Goal: Book appointment/travel/reservation

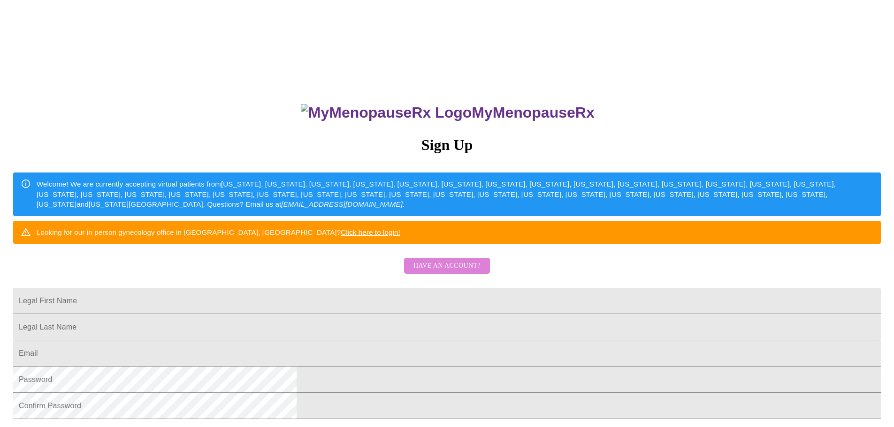
click at [454, 272] on span "Have an account?" at bounding box center [446, 266] width 67 height 12
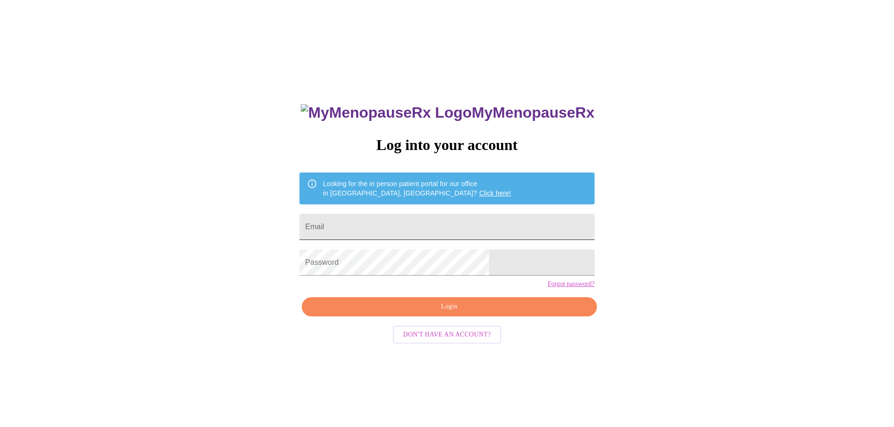
click at [382, 220] on input "Email" at bounding box center [446, 227] width 295 height 26
type input "[EMAIL_ADDRESS][DOMAIN_NAME]"
click at [429, 313] on span "Login" at bounding box center [448, 307] width 273 height 12
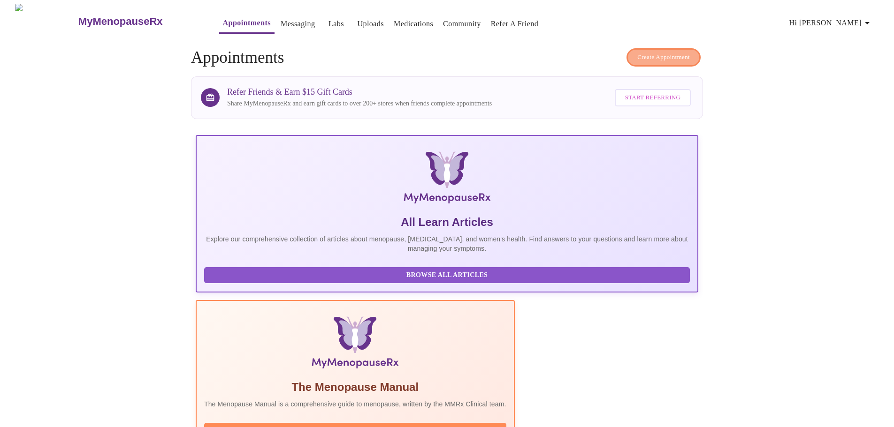
click at [668, 58] on span "Create Appointment" at bounding box center [663, 57] width 53 height 11
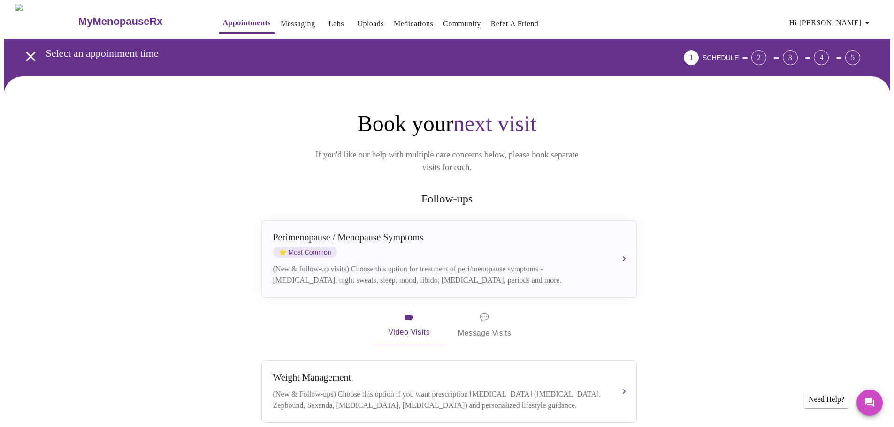
click at [480, 319] on span "💬 Message Visits" at bounding box center [484, 325] width 53 height 29
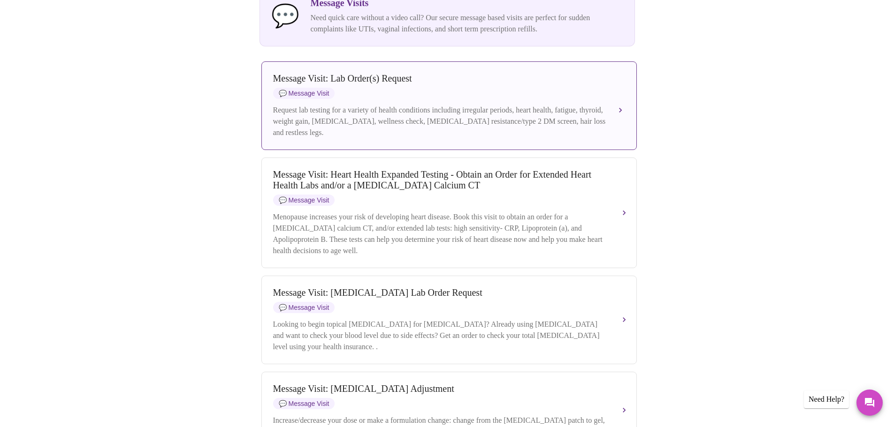
scroll to position [375, 0]
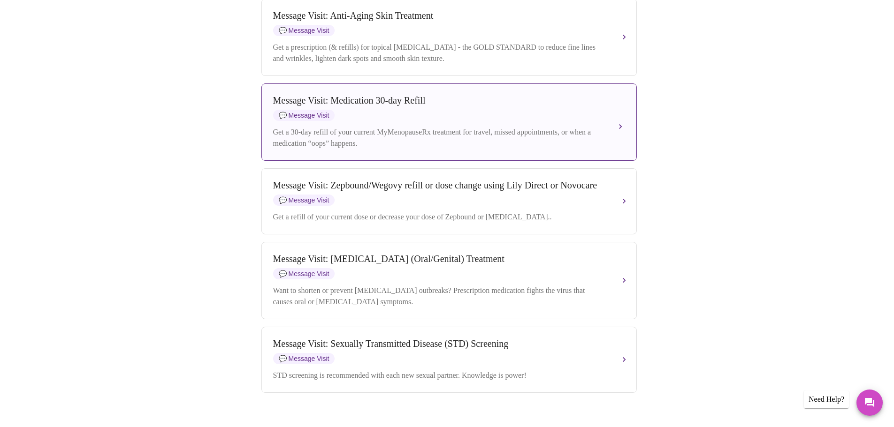
click at [494, 106] on div "Message Visit: Medication 30-day Refill" at bounding box center [439, 100] width 333 height 11
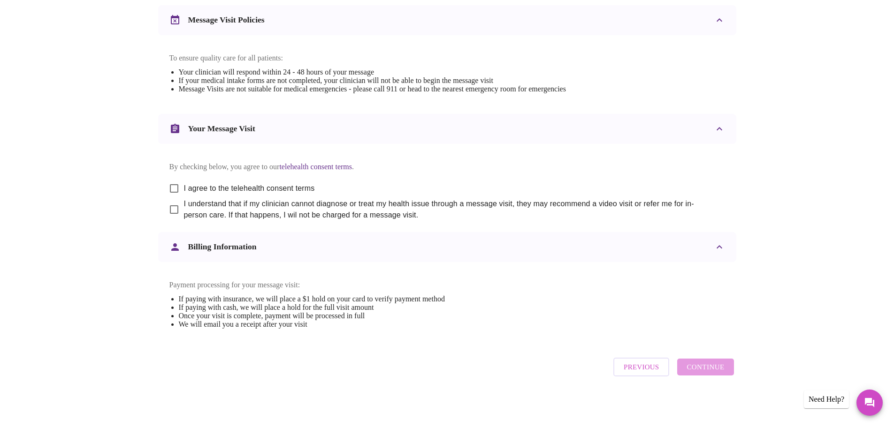
scroll to position [402, 0]
click at [173, 179] on input "I agree to the telehealth consent terms" at bounding box center [174, 189] width 20 height 20
checkbox input "true"
click at [174, 202] on input "I understand that if my clinician cannot diagnose or treat my health issue thro…" at bounding box center [174, 210] width 20 height 20
checkbox input "true"
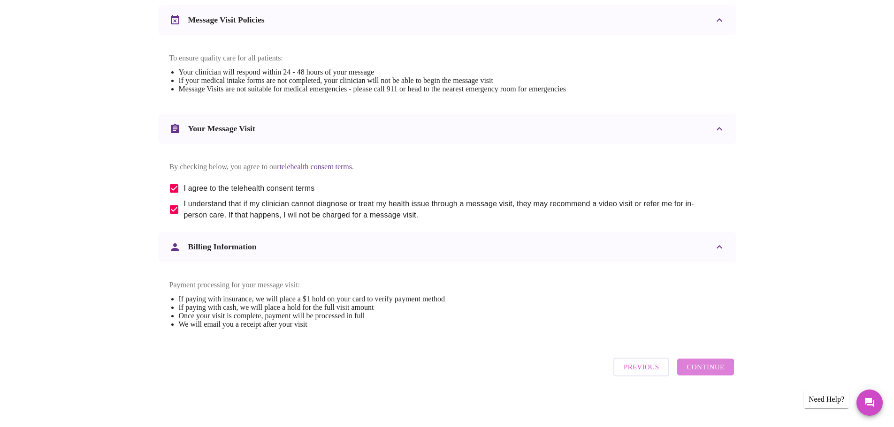
click at [697, 373] on span "Continue" at bounding box center [705, 367] width 38 height 12
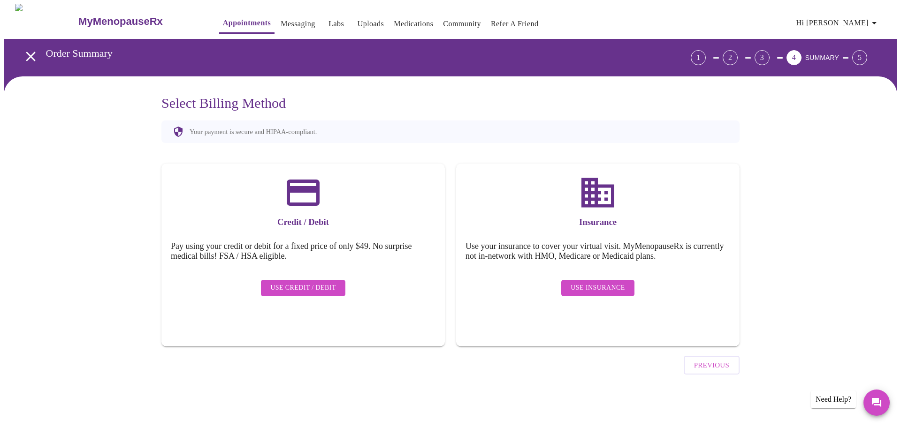
click at [577, 282] on span "Use Insurance" at bounding box center [597, 288] width 54 height 12
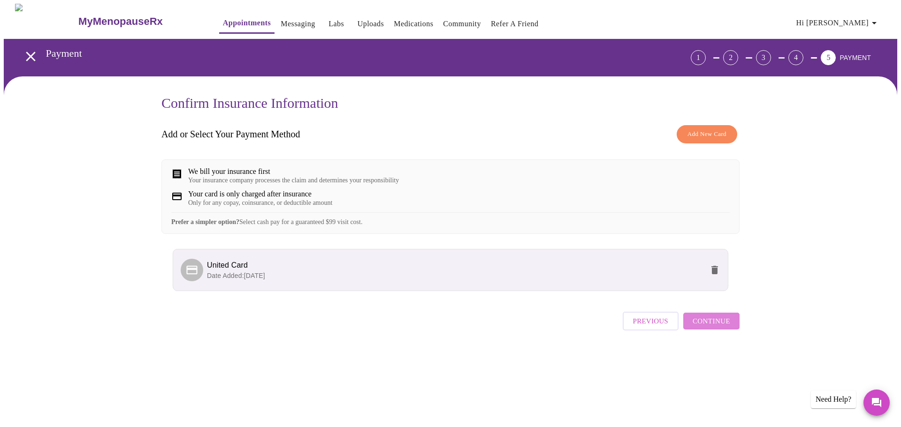
click at [721, 327] on span "Continue" at bounding box center [711, 321] width 38 height 12
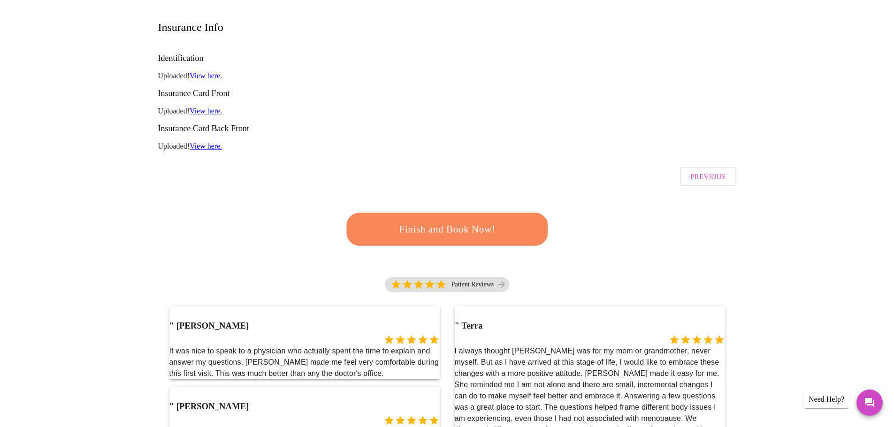
scroll to position [94, 0]
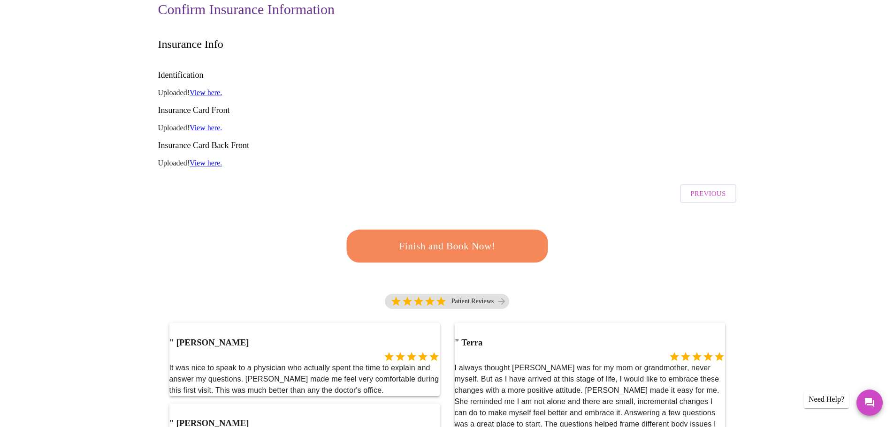
click at [463, 238] on span "Finish and Book Now!" at bounding box center [447, 246] width 174 height 17
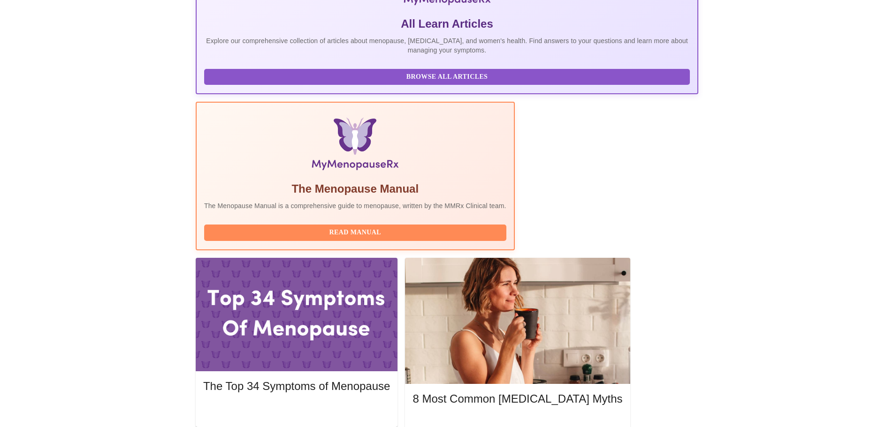
scroll to position [281, 0]
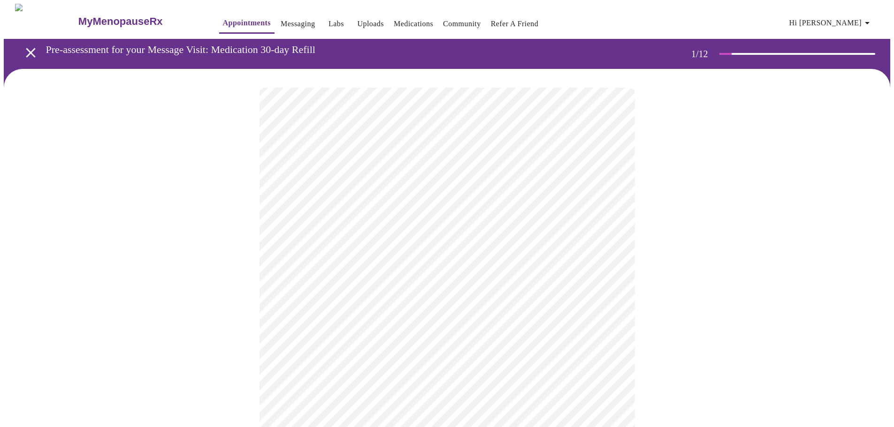
click at [477, 197] on body "MyMenopauseRx Appointments Messaging Labs Uploads Medications Community Refer a…" at bounding box center [447, 432] width 886 height 857
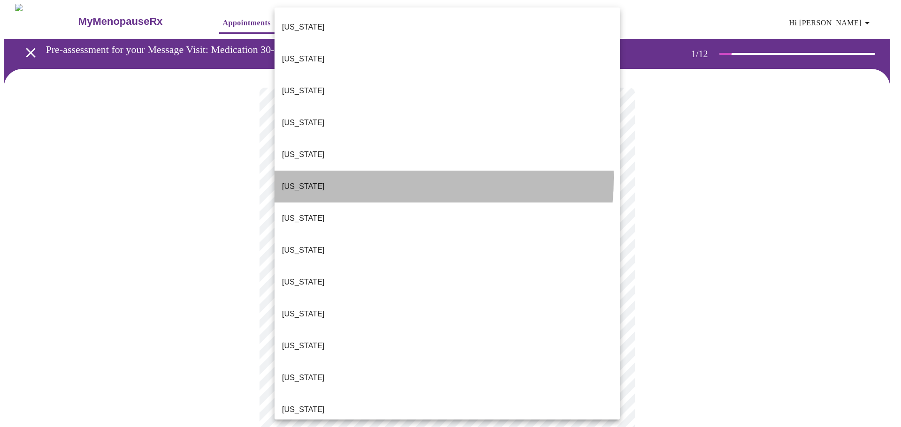
click at [359, 171] on li "[US_STATE]" at bounding box center [446, 187] width 345 height 32
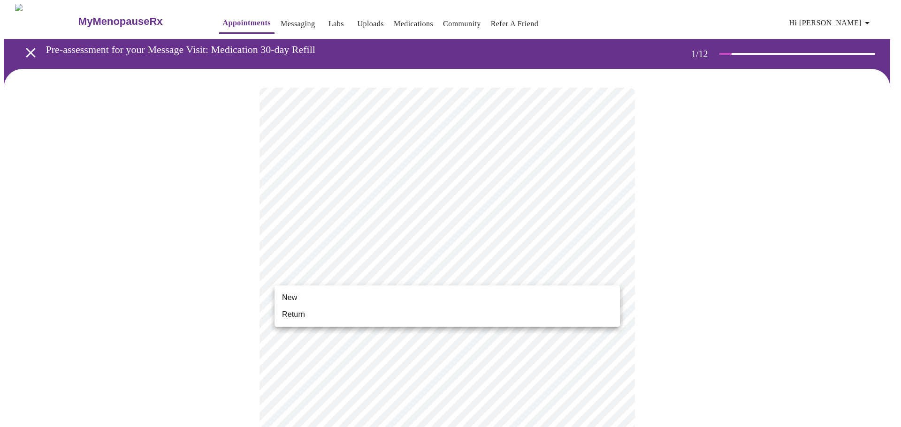
click at [349, 276] on body "MyMenopauseRx Appointments Messaging Labs Uploads Medications Community Refer a…" at bounding box center [450, 429] width 893 height 851
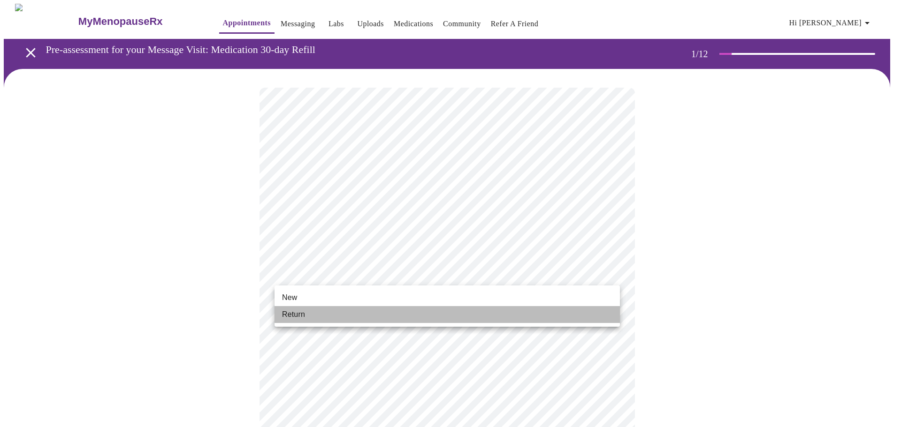
click at [331, 306] on li "Return" at bounding box center [446, 314] width 345 height 17
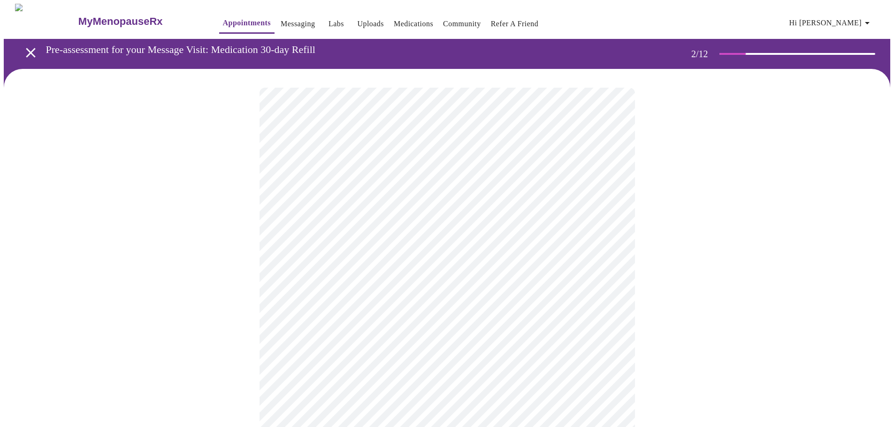
click at [433, 200] on body "MyMenopauseRx Appointments Messaging Labs Uploads Medications Community Refer a…" at bounding box center [447, 384] width 886 height 760
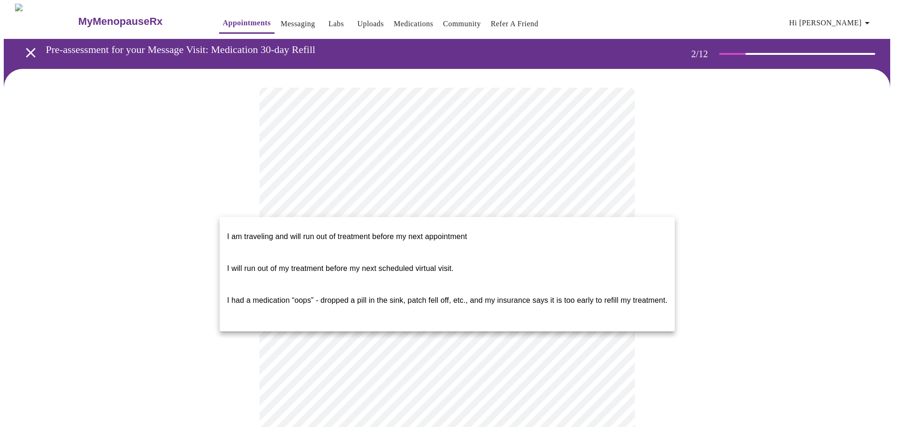
click at [420, 235] on span "I am traveling and will run out of treatment before my next appointment" at bounding box center [347, 237] width 240 height 26
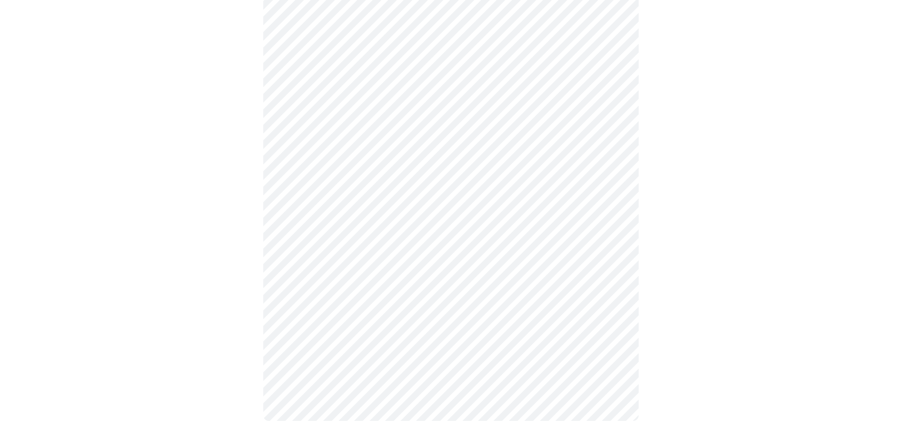
scroll to position [266, 0]
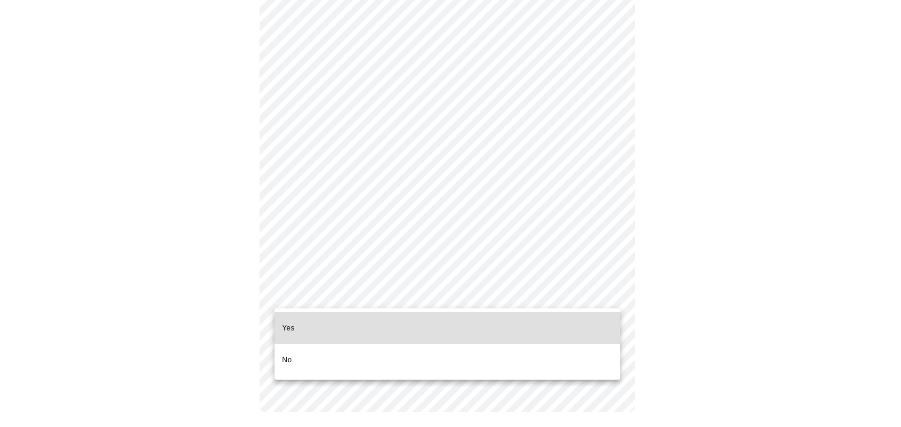
click at [517, 291] on body "MyMenopauseRx Appointments Messaging Labs Uploads Medications Community Refer a…" at bounding box center [450, 84] width 893 height 693
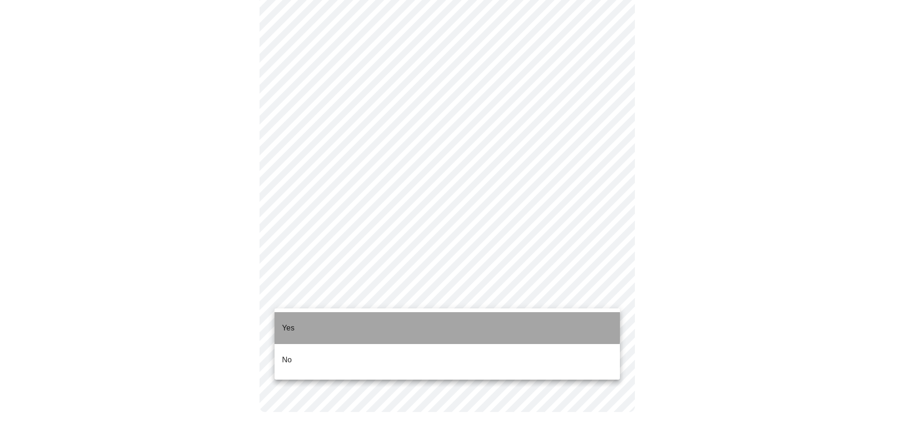
click at [327, 313] on li "Yes" at bounding box center [446, 328] width 345 height 32
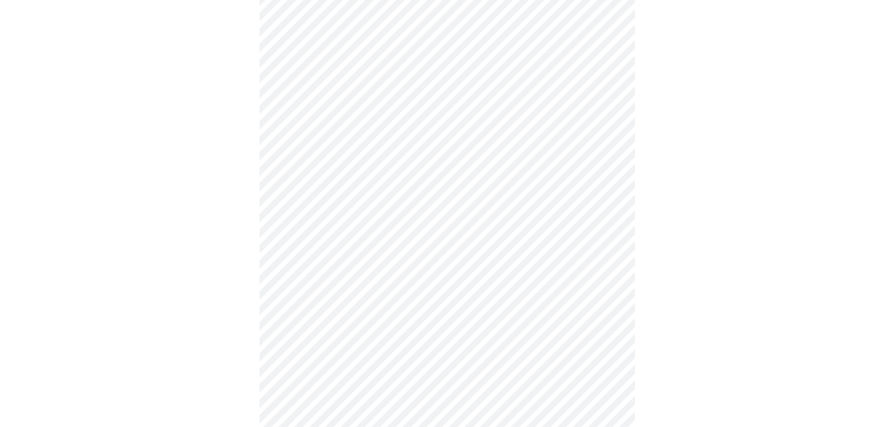
scroll to position [0, 0]
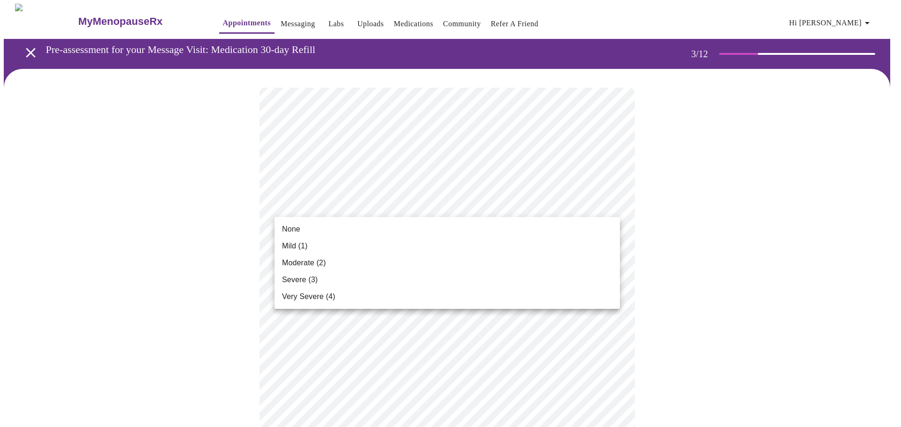
click at [316, 234] on li "None" at bounding box center [446, 229] width 345 height 17
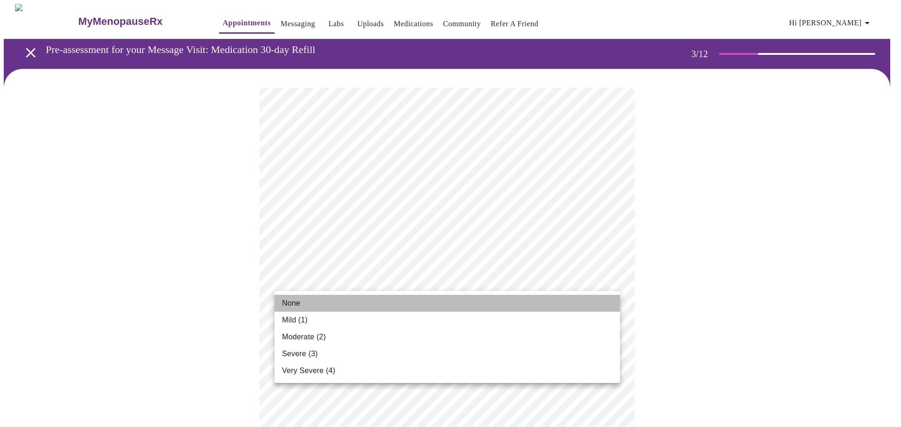
click at [301, 305] on li "None" at bounding box center [446, 303] width 345 height 17
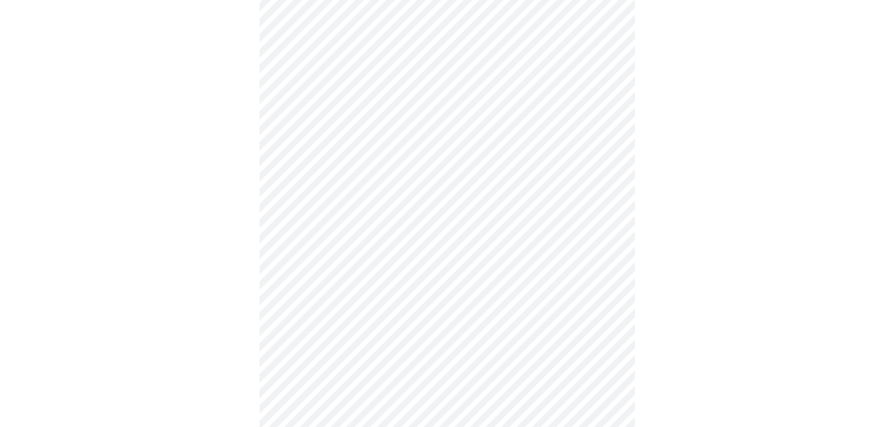
scroll to position [141, 0]
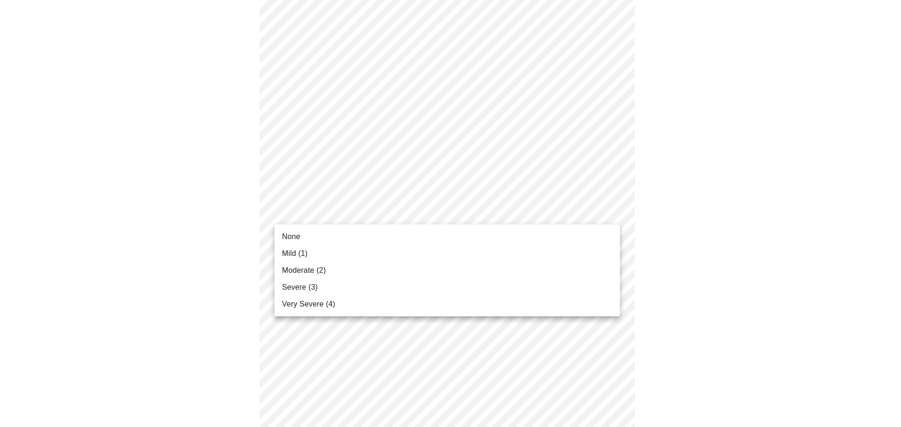
click at [341, 249] on li "Mild (1)" at bounding box center [446, 253] width 345 height 17
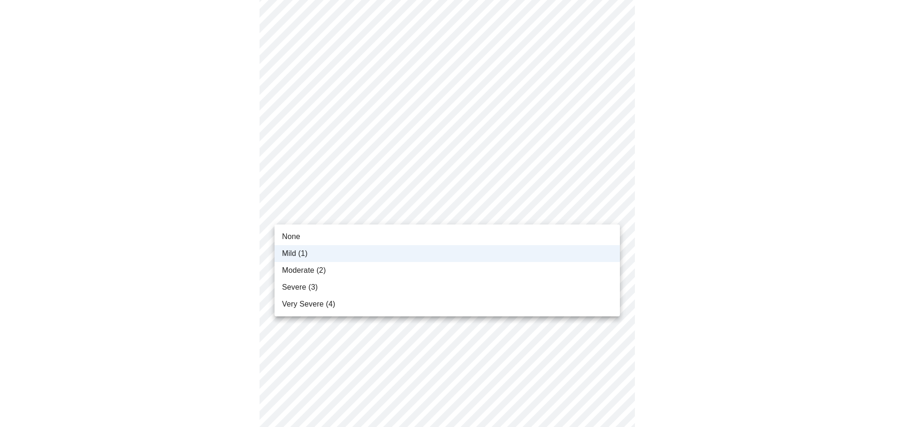
click at [324, 272] on span "Moderate (2)" at bounding box center [304, 270] width 44 height 11
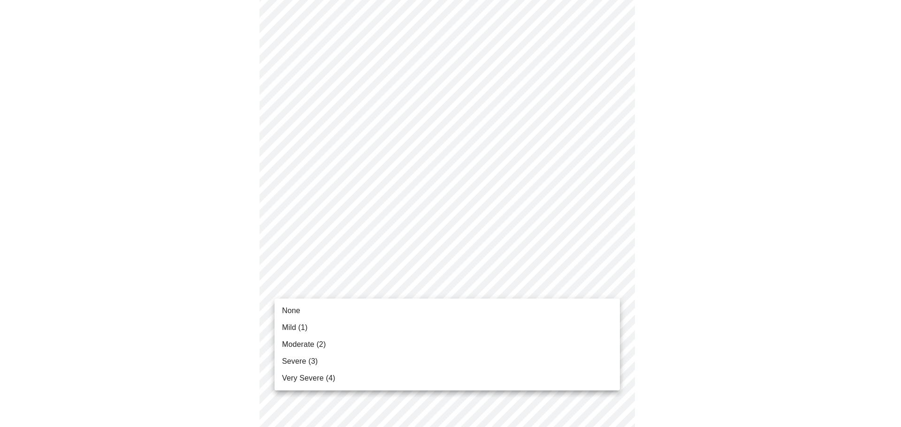
click at [335, 339] on li "Moderate (2)" at bounding box center [446, 344] width 345 height 17
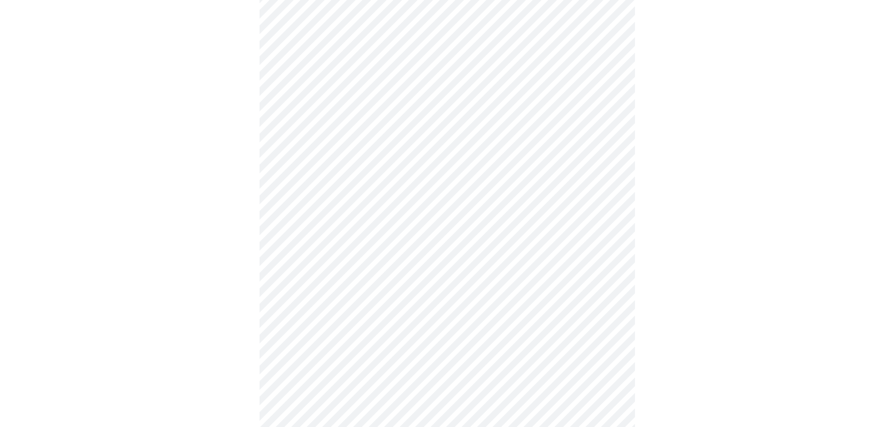
scroll to position [188, 0]
click at [323, 243] on body "MyMenopauseRx Appointments Messaging Labs Uploads Medications Community Refer a…" at bounding box center [447, 413] width 886 height 1195
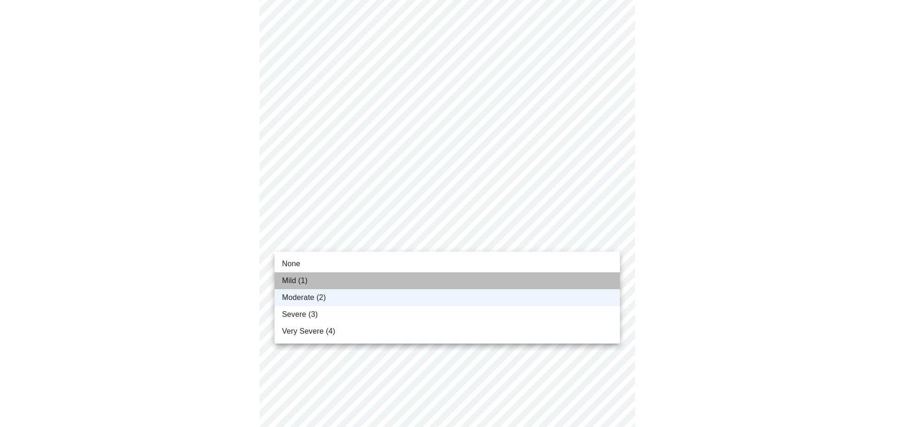
click at [315, 281] on li "Mild (1)" at bounding box center [446, 281] width 345 height 17
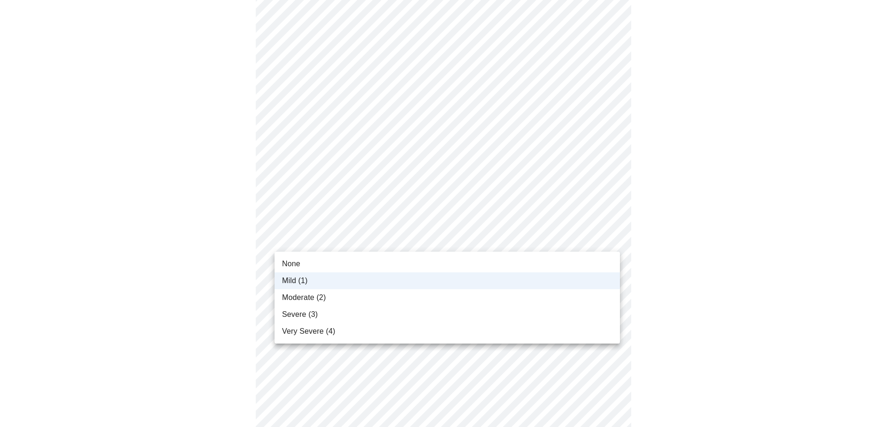
click at [319, 239] on body "MyMenopauseRx Appointments Messaging Labs Uploads Medications Community Refer a…" at bounding box center [447, 413] width 886 height 1195
click at [319, 290] on li "Moderate (2)" at bounding box center [446, 297] width 345 height 17
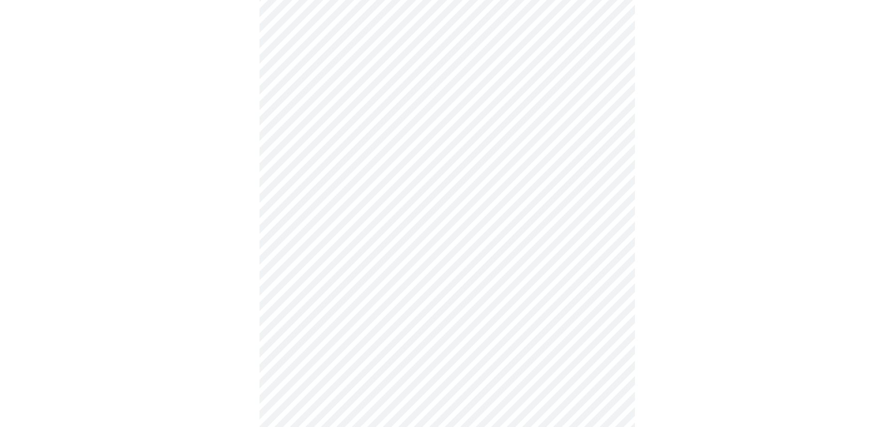
click at [314, 301] on body "MyMenopauseRx Appointments Messaging Labs Uploads Medications Community Refer a…" at bounding box center [447, 413] width 886 height 1195
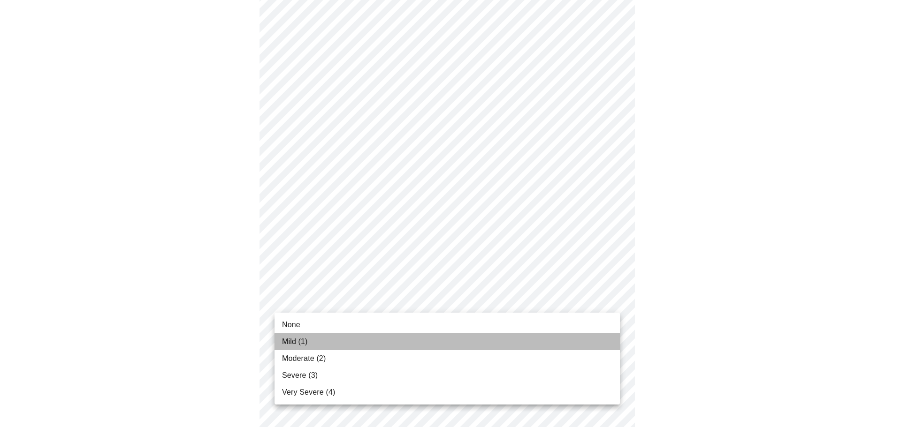
click at [319, 341] on li "Mild (1)" at bounding box center [446, 342] width 345 height 17
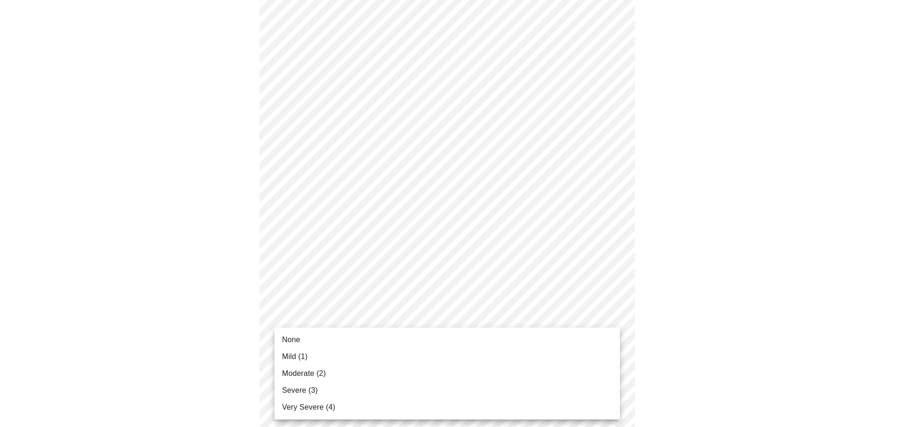
click at [342, 359] on body "MyMenopauseRx Appointments Messaging Labs Uploads Medications Community Refer a…" at bounding box center [450, 407] width 893 height 1182
click at [332, 379] on li "Moderate (2)" at bounding box center [446, 373] width 345 height 17
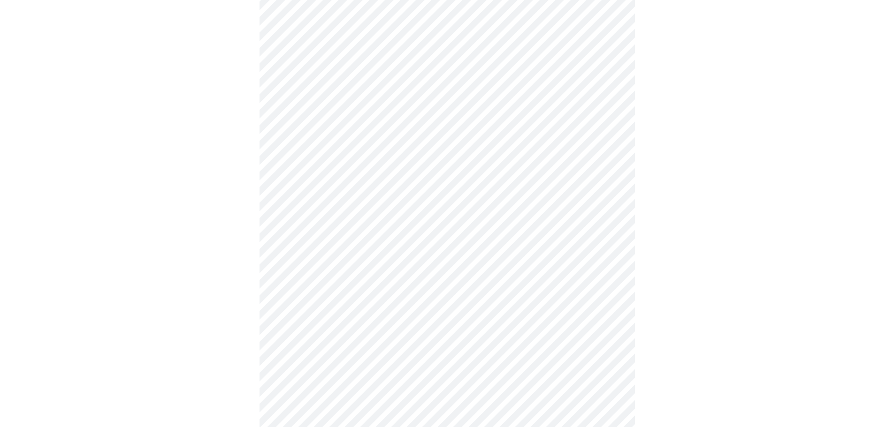
scroll to position [328, 0]
click at [380, 292] on body "MyMenopauseRx Appointments Messaging Labs Uploads Medications Community Refer a…" at bounding box center [450, 259] width 893 height 1169
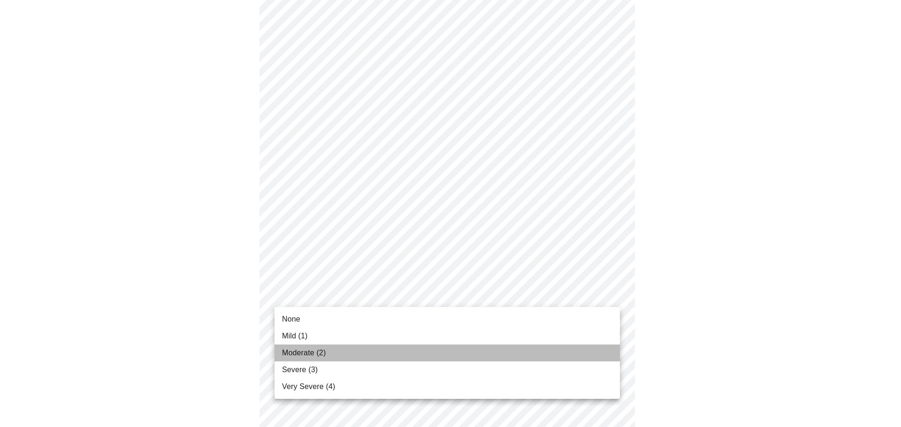
drag, startPoint x: 342, startPoint y: 357, endPoint x: 398, endPoint y: 352, distance: 56.1
click at [342, 357] on li "Moderate (2)" at bounding box center [446, 353] width 345 height 17
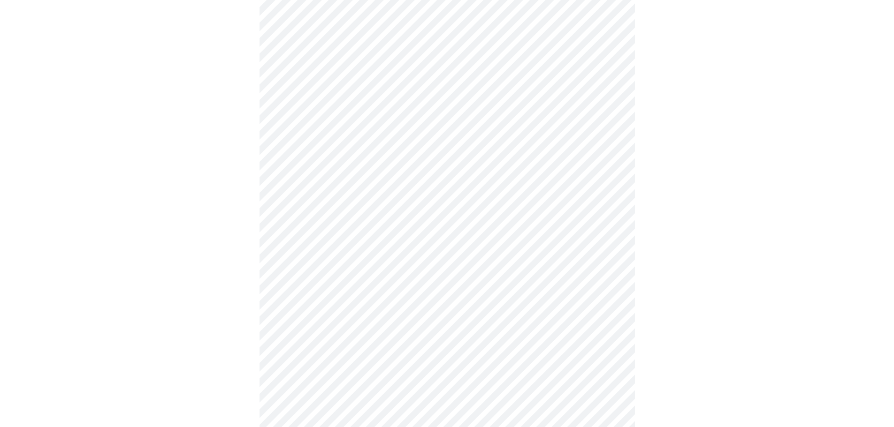
click at [393, 369] on body "MyMenopauseRx Appointments Messaging Labs Uploads Medications Community Refer a…" at bounding box center [447, 253] width 886 height 1156
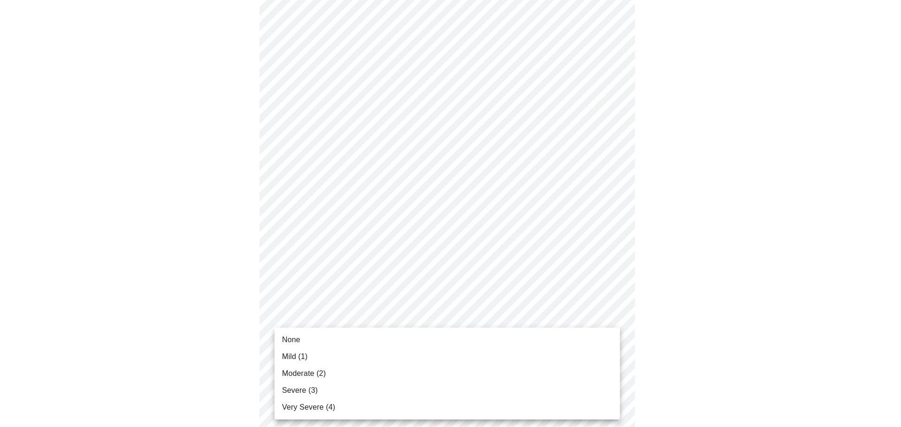
click at [327, 356] on li "Mild (1)" at bounding box center [446, 357] width 345 height 17
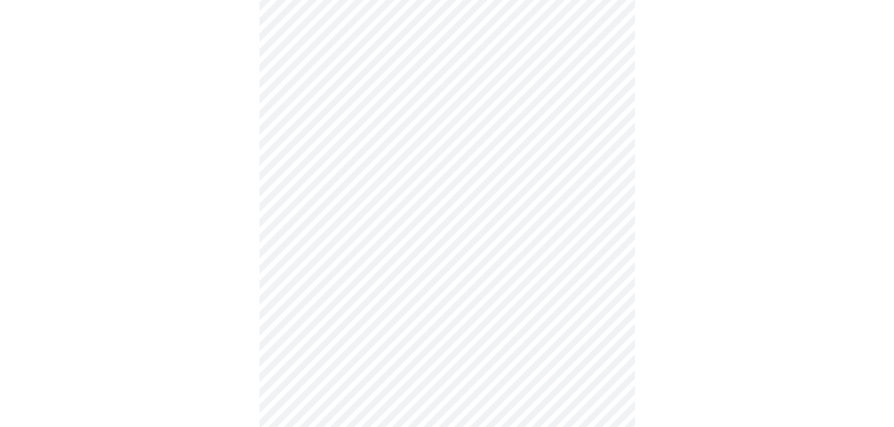
scroll to position [516, 0]
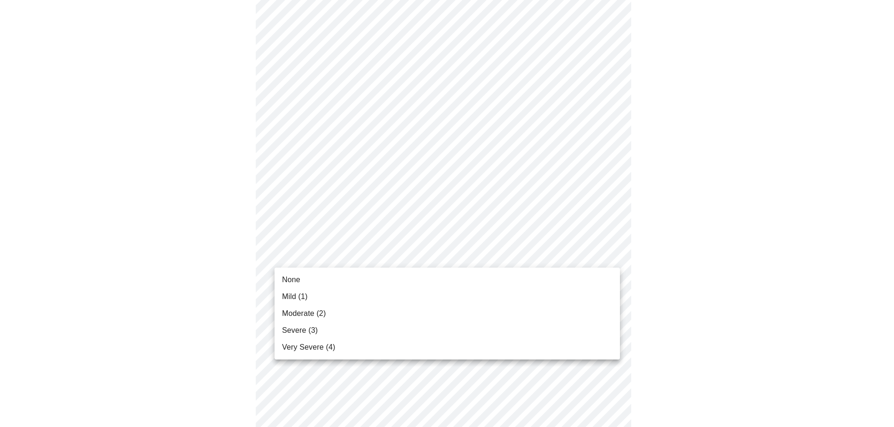
click at [396, 255] on body "MyMenopauseRx Appointments Messaging Labs Uploads Medications Community Refer a…" at bounding box center [447, 59] width 886 height 1143
click at [341, 315] on li "Moderate (2)" at bounding box center [446, 313] width 345 height 17
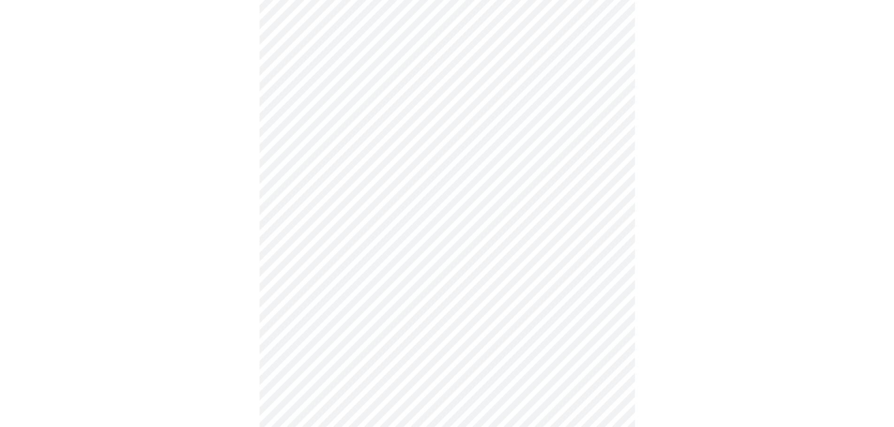
click at [373, 332] on body "MyMenopauseRx Appointments Messaging Labs Uploads Medications Community Refer a…" at bounding box center [447, 53] width 886 height 1130
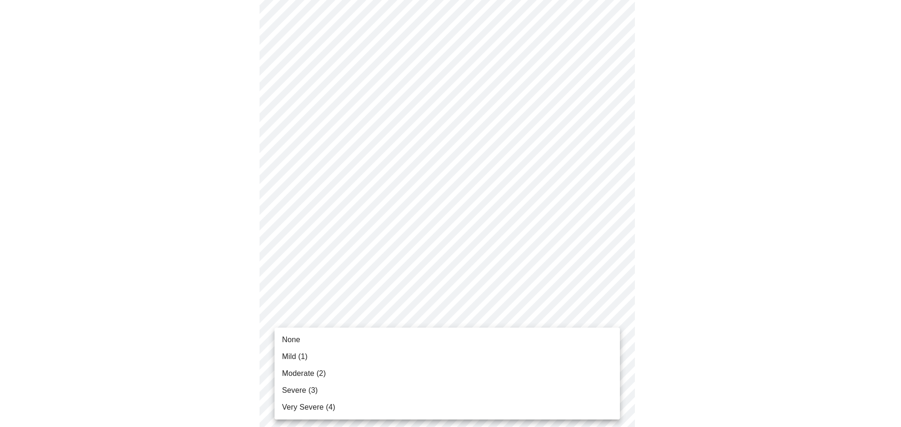
click at [323, 344] on li "None" at bounding box center [446, 340] width 345 height 17
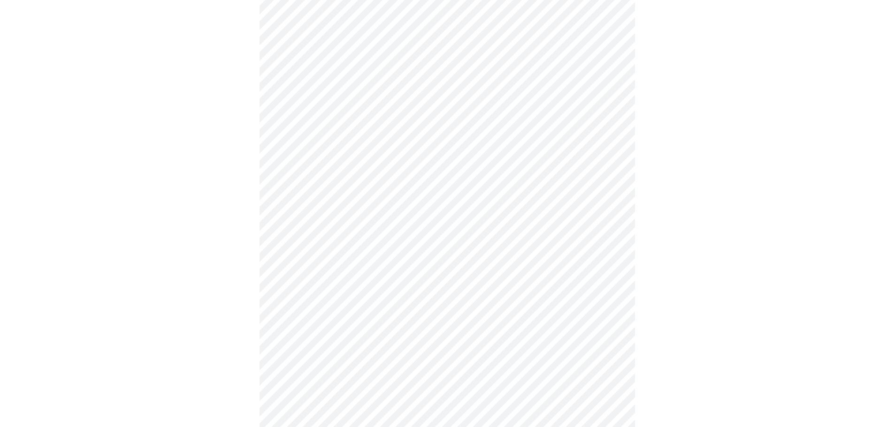
scroll to position [563, 0]
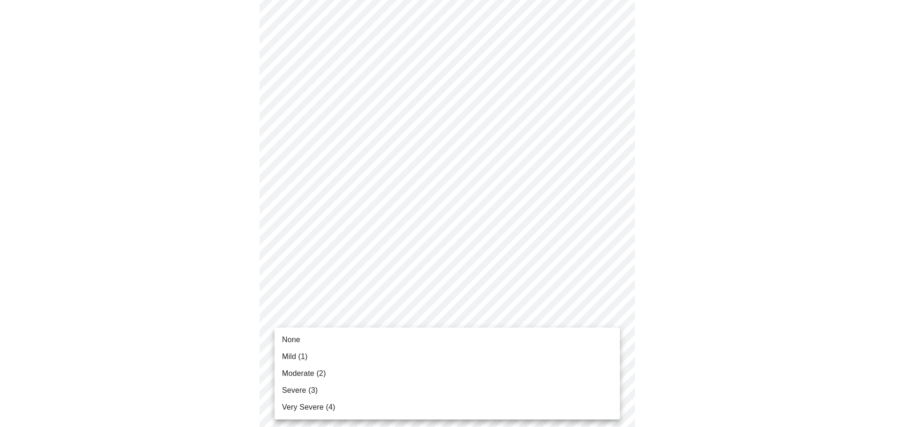
click at [318, 341] on li "None" at bounding box center [446, 340] width 345 height 17
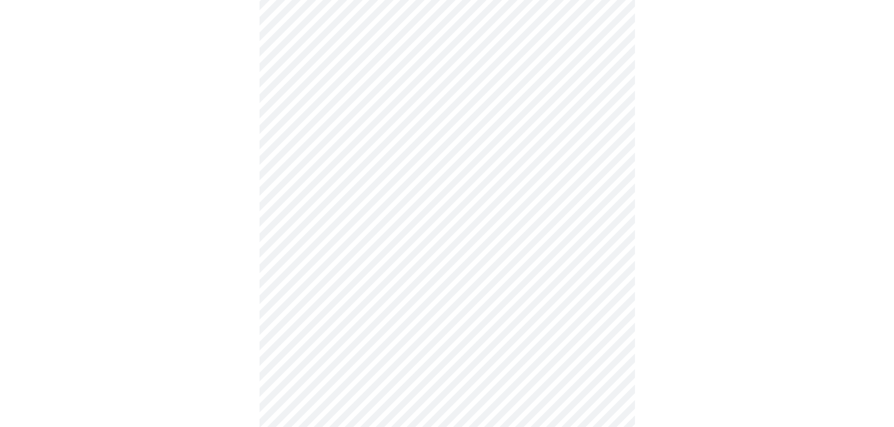
scroll to position [328, 0]
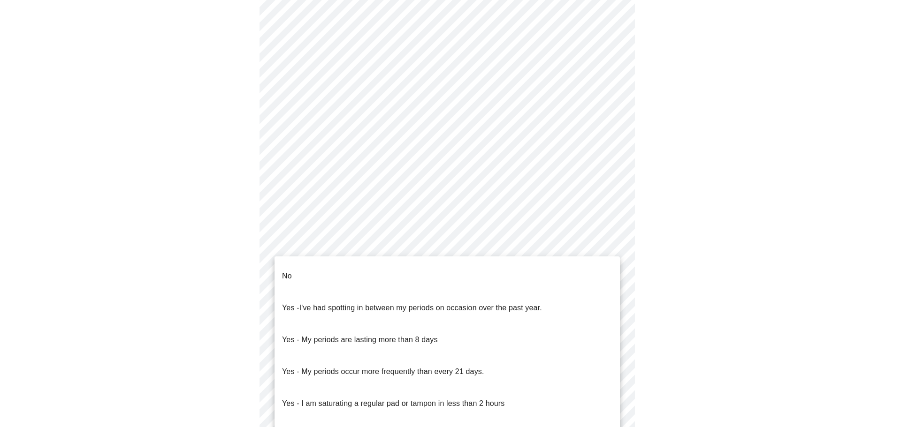
click at [334, 239] on body "MyMenopauseRx Appointments Messaging Labs Uploads Medications Community Refer a…" at bounding box center [450, 138] width 893 height 926
drag, startPoint x: 312, startPoint y: 289, endPoint x: 325, endPoint y: 324, distance: 37.7
click at [325, 325] on ul "No Yes - I've had spotting in between my periods on occasion over the past year…" at bounding box center [446, 356] width 345 height 199
click at [322, 334] on p "Yes - My periods are lasting more than 8 days" at bounding box center [360, 339] width 156 height 11
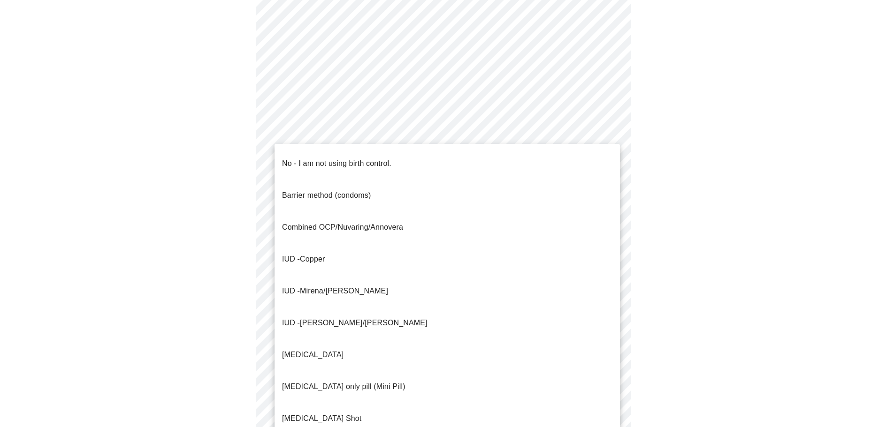
click at [322, 319] on body "MyMenopauseRx Appointments Messaging Labs Uploads Medications Community Refer a…" at bounding box center [447, 135] width 886 height 920
click at [321, 287] on span "Mirena/[PERSON_NAME]" at bounding box center [344, 291] width 88 height 8
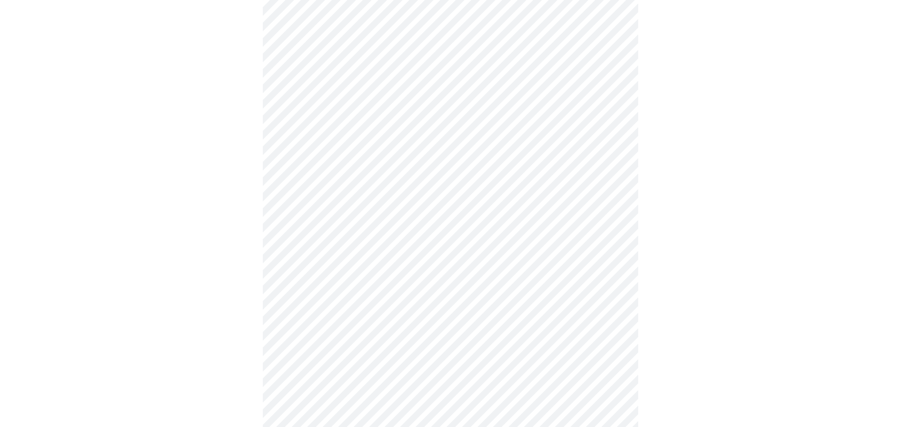
click at [373, 384] on body "MyMenopauseRx Appointments Messaging Labs Uploads Medications Community Refer a…" at bounding box center [450, 132] width 893 height 915
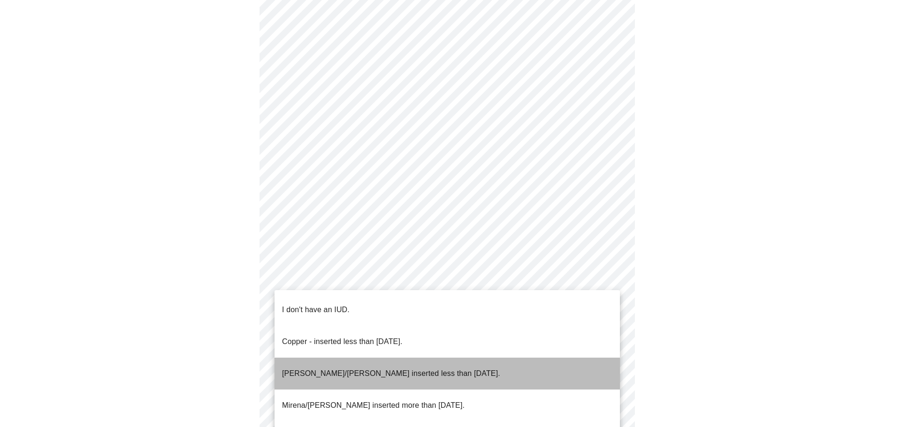
click at [369, 368] on p "[PERSON_NAME]/[PERSON_NAME] inserted less than [DATE]." at bounding box center [391, 373] width 218 height 11
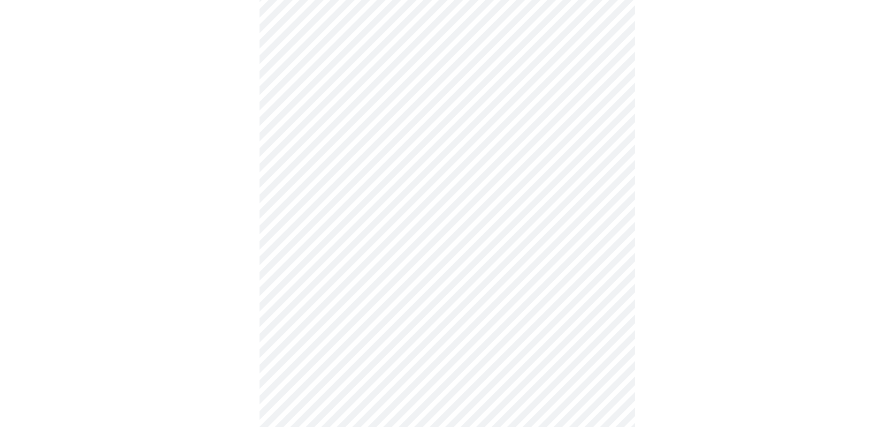
scroll to position [469, 0]
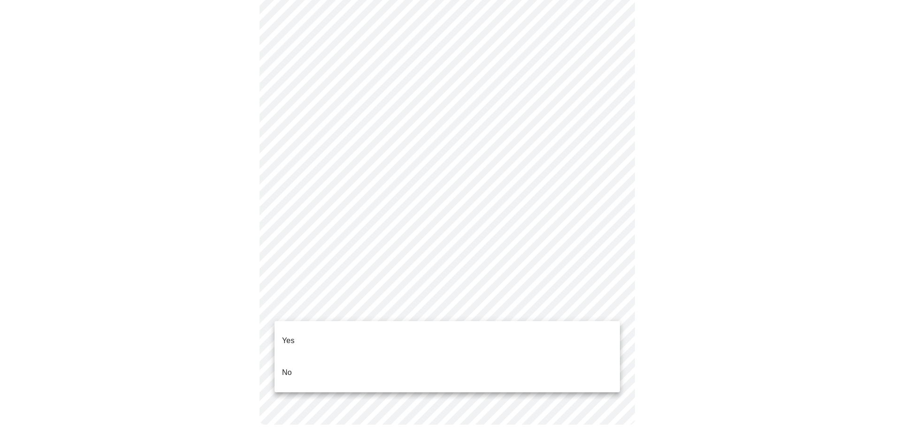
click at [307, 332] on li "Yes" at bounding box center [446, 341] width 345 height 32
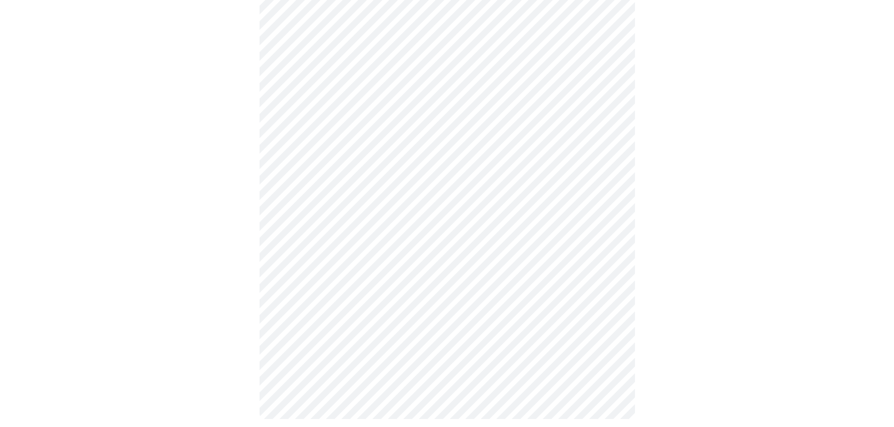
scroll to position [0, 0]
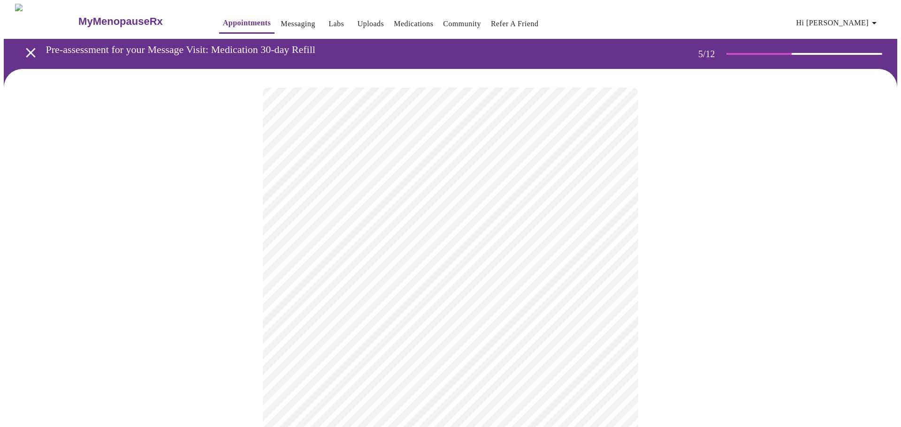
click at [314, 327] on body "MyMenopauseRx Appointments Messaging Labs Uploads Medications Community Refer a…" at bounding box center [450, 350] width 893 height 693
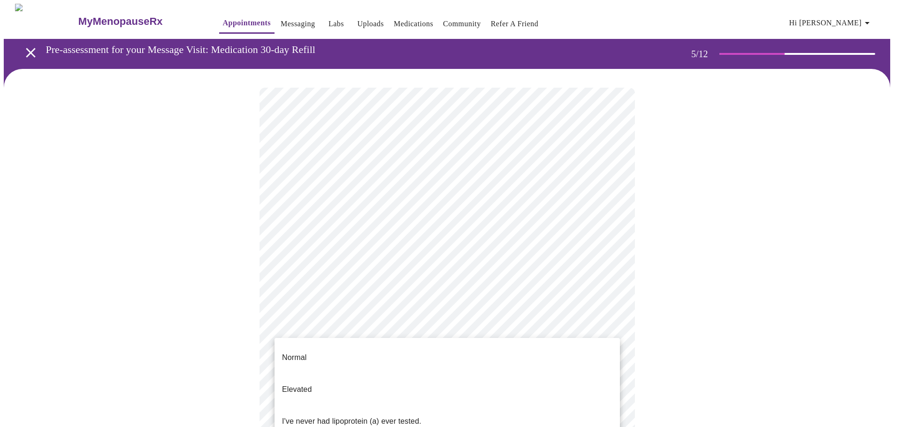
click at [330, 416] on p "I've never had lipoprotein (a) ever tested." at bounding box center [351, 421] width 139 height 11
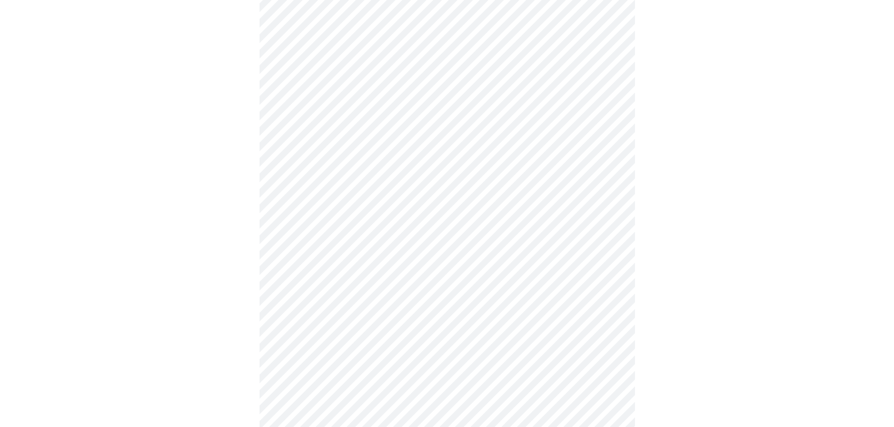
scroll to position [2346, 0]
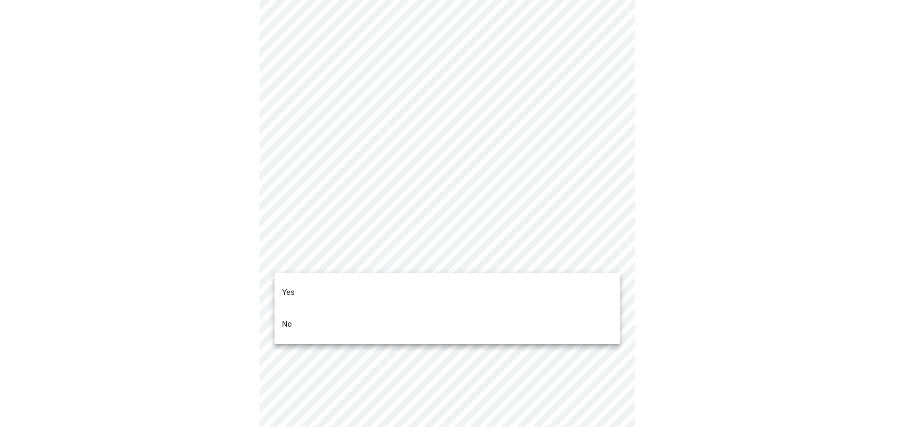
click at [319, 309] on li "No" at bounding box center [446, 325] width 345 height 32
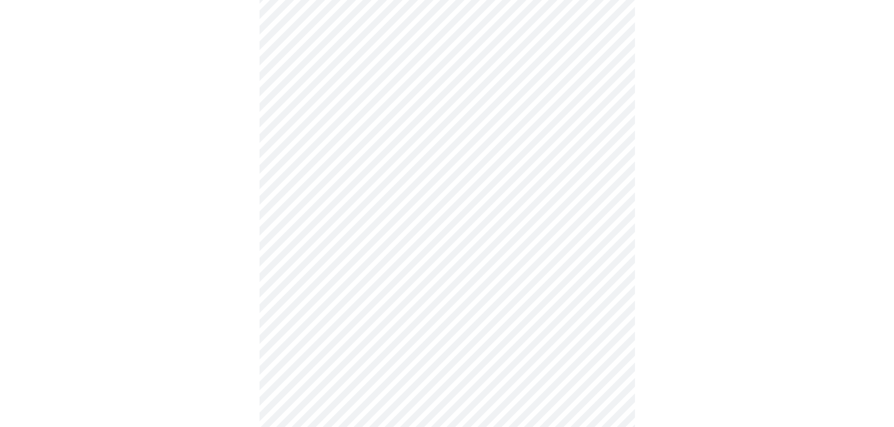
scroll to position [785, 0]
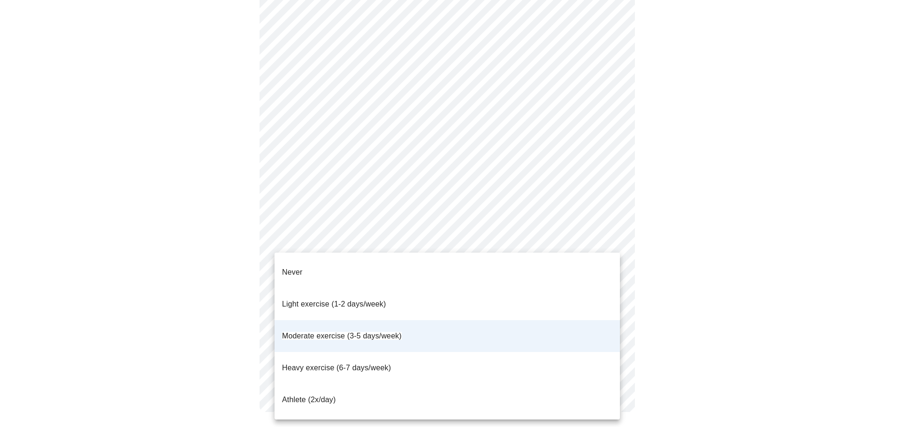
click at [371, 331] on p "Moderate exercise (3-5 days/week)" at bounding box center [342, 336] width 120 height 11
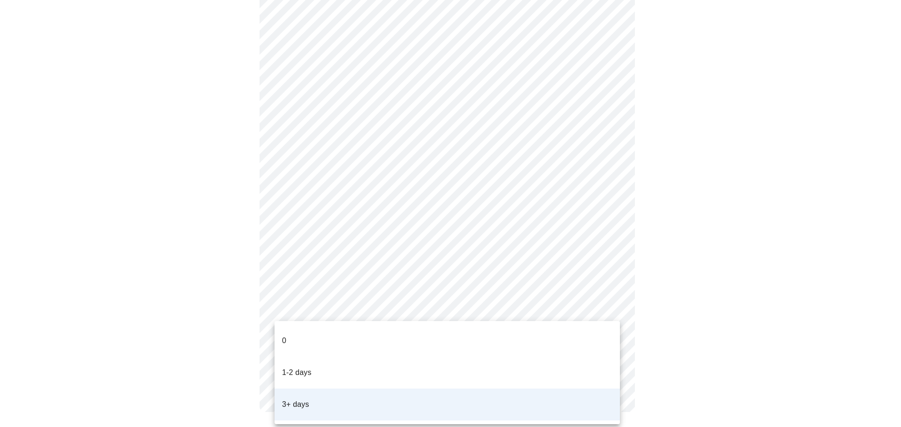
click at [304, 399] on p "3+ days" at bounding box center [295, 404] width 27 height 11
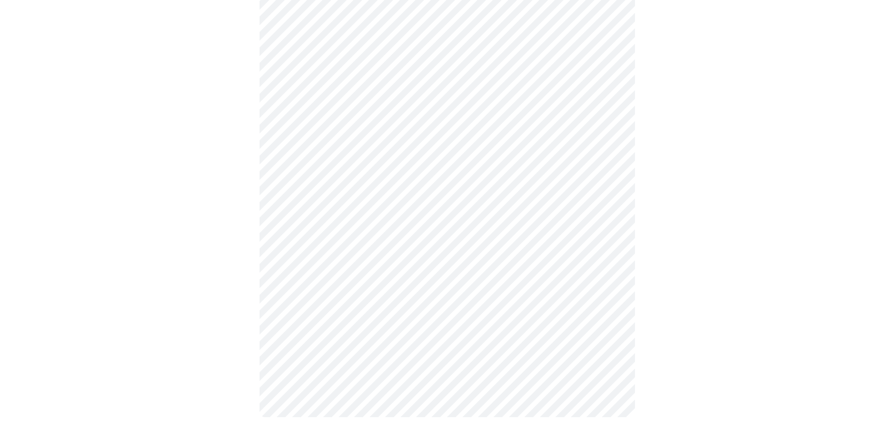
scroll to position [696, 0]
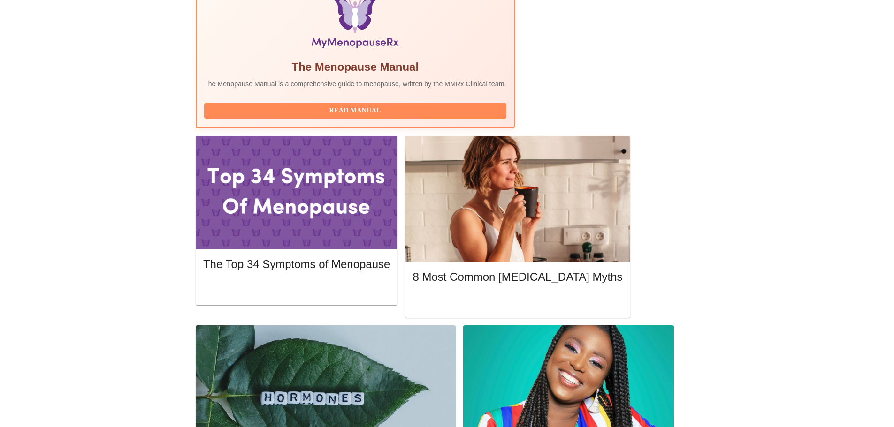
scroll to position [327, 0]
